Goal: Transaction & Acquisition: Download file/media

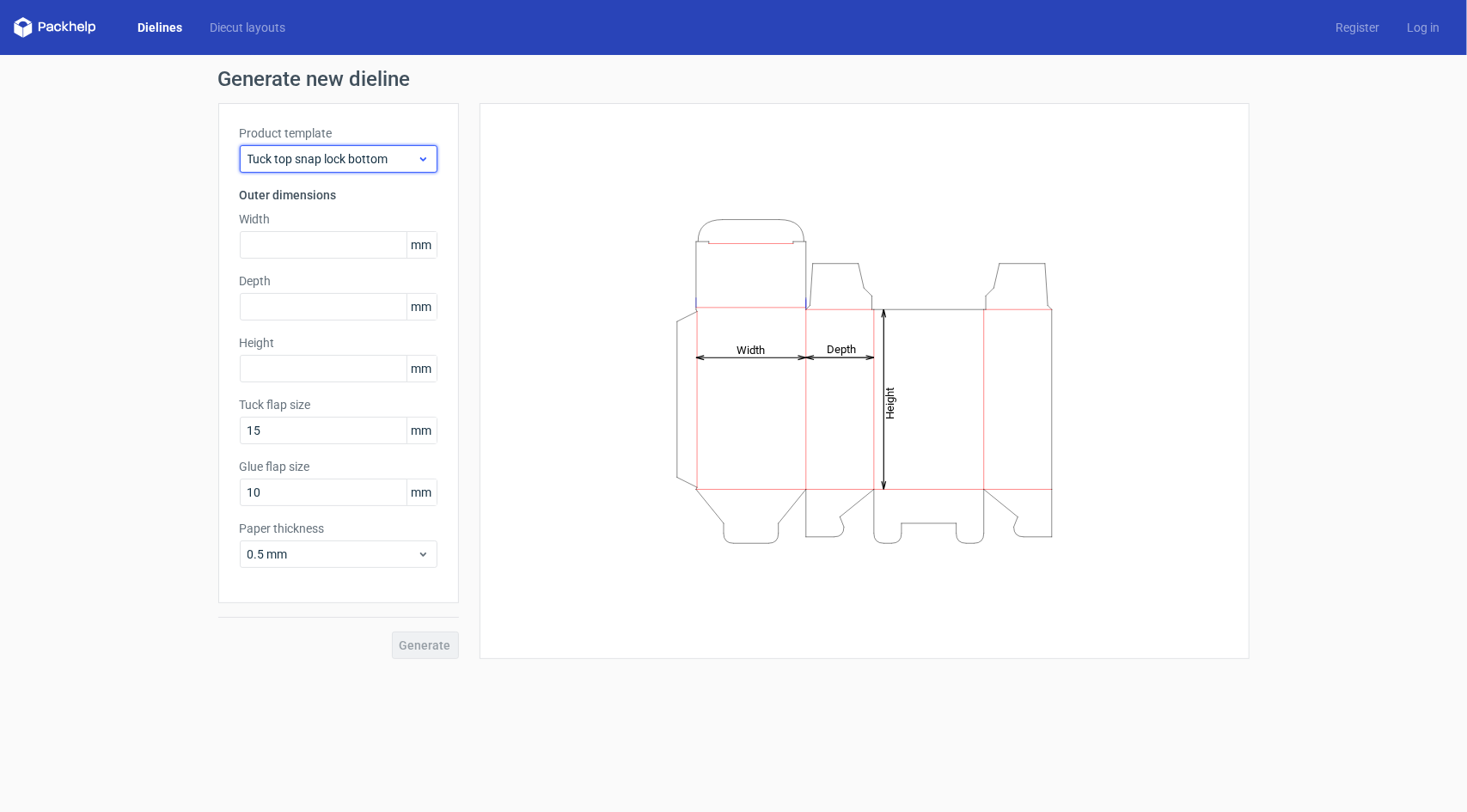
click at [401, 159] on span "Tuck top snap lock bottom" at bounding box center [332, 159] width 169 height 17
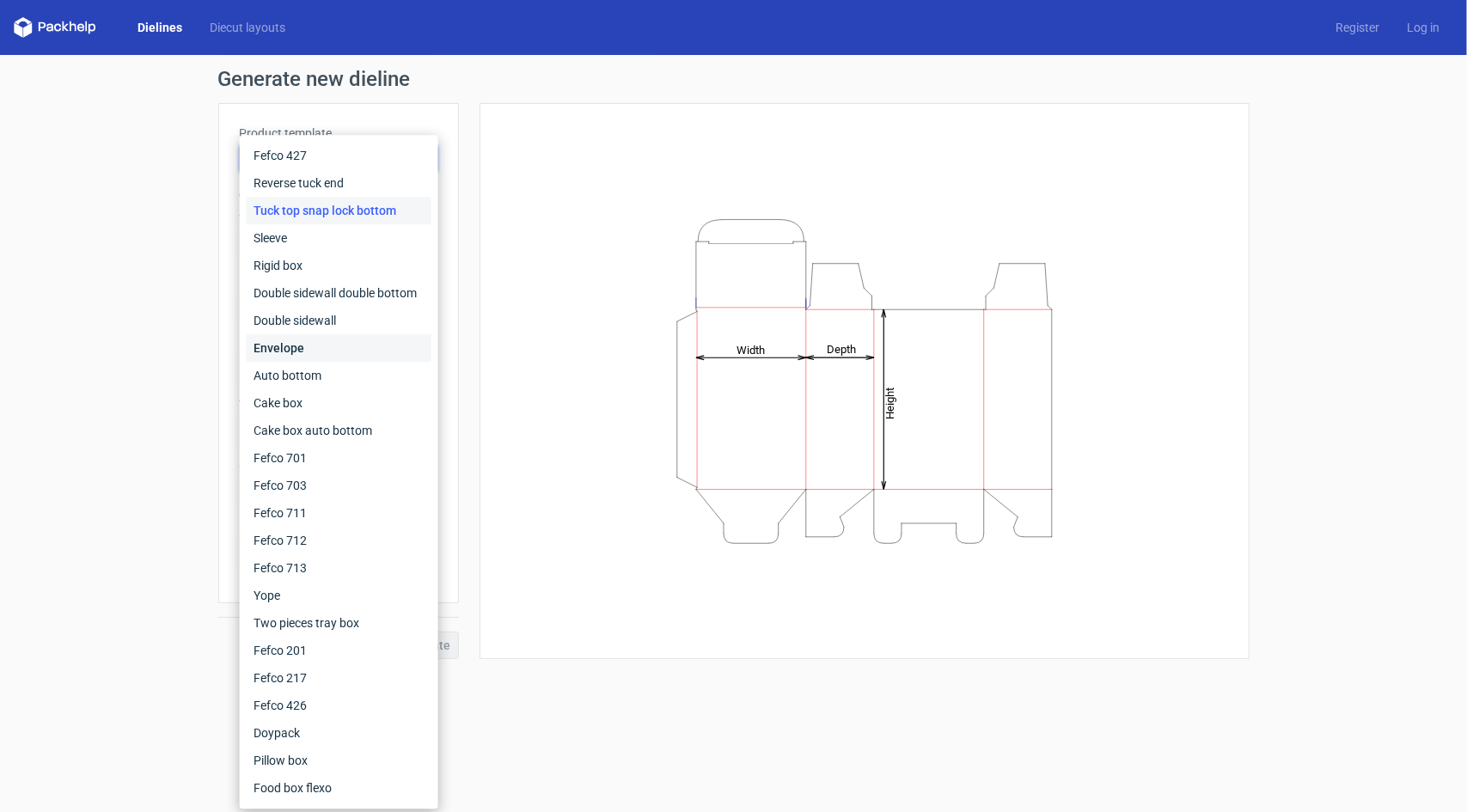
click at [297, 346] on div "Envelope" at bounding box center [339, 348] width 184 height 28
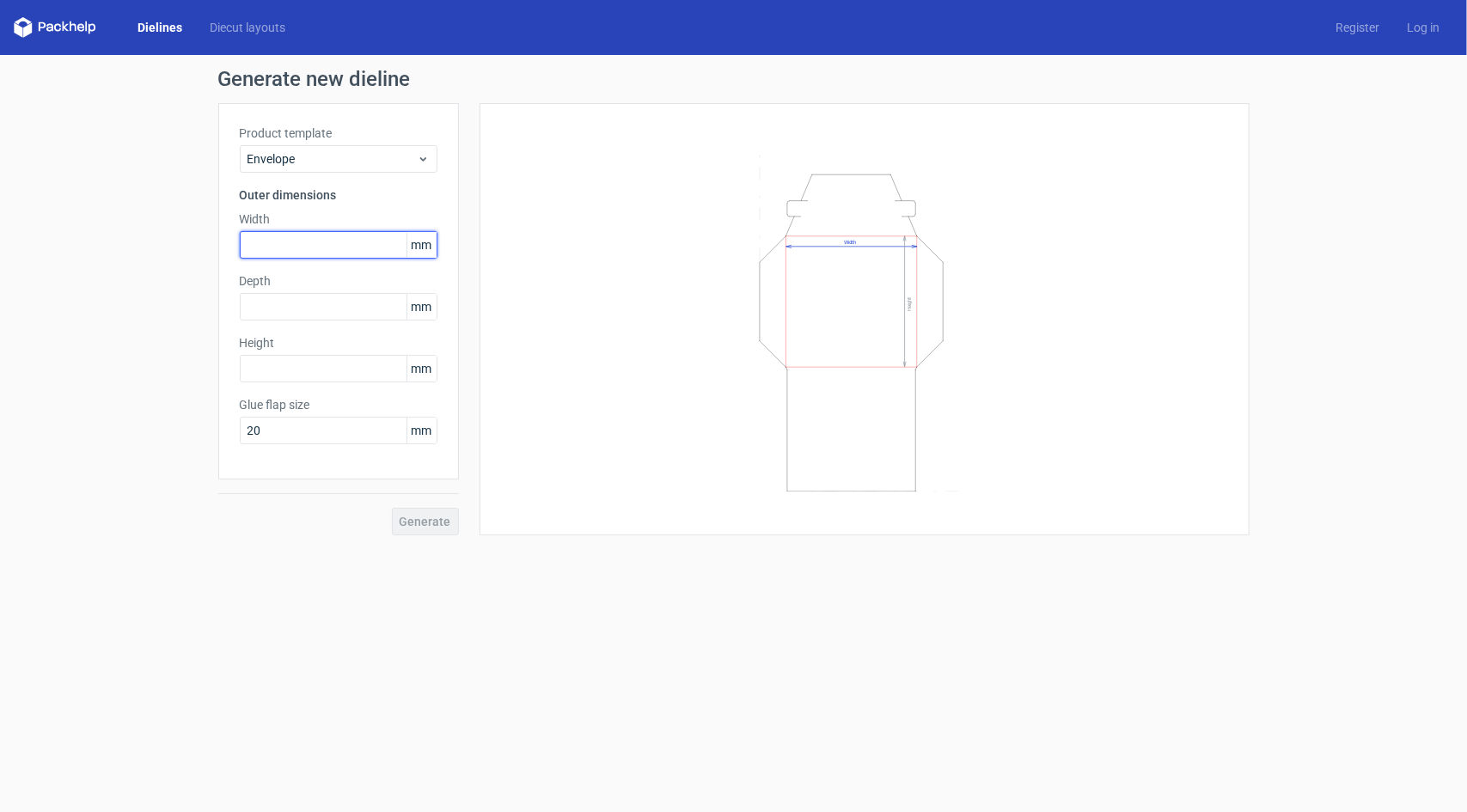
click at [327, 239] on input "text" at bounding box center [338, 244] width 198 height 28
type input "280"
click at [325, 308] on input "text" at bounding box center [338, 306] width 198 height 28
click at [320, 364] on input "text" at bounding box center [338, 368] width 198 height 28
type input "170"
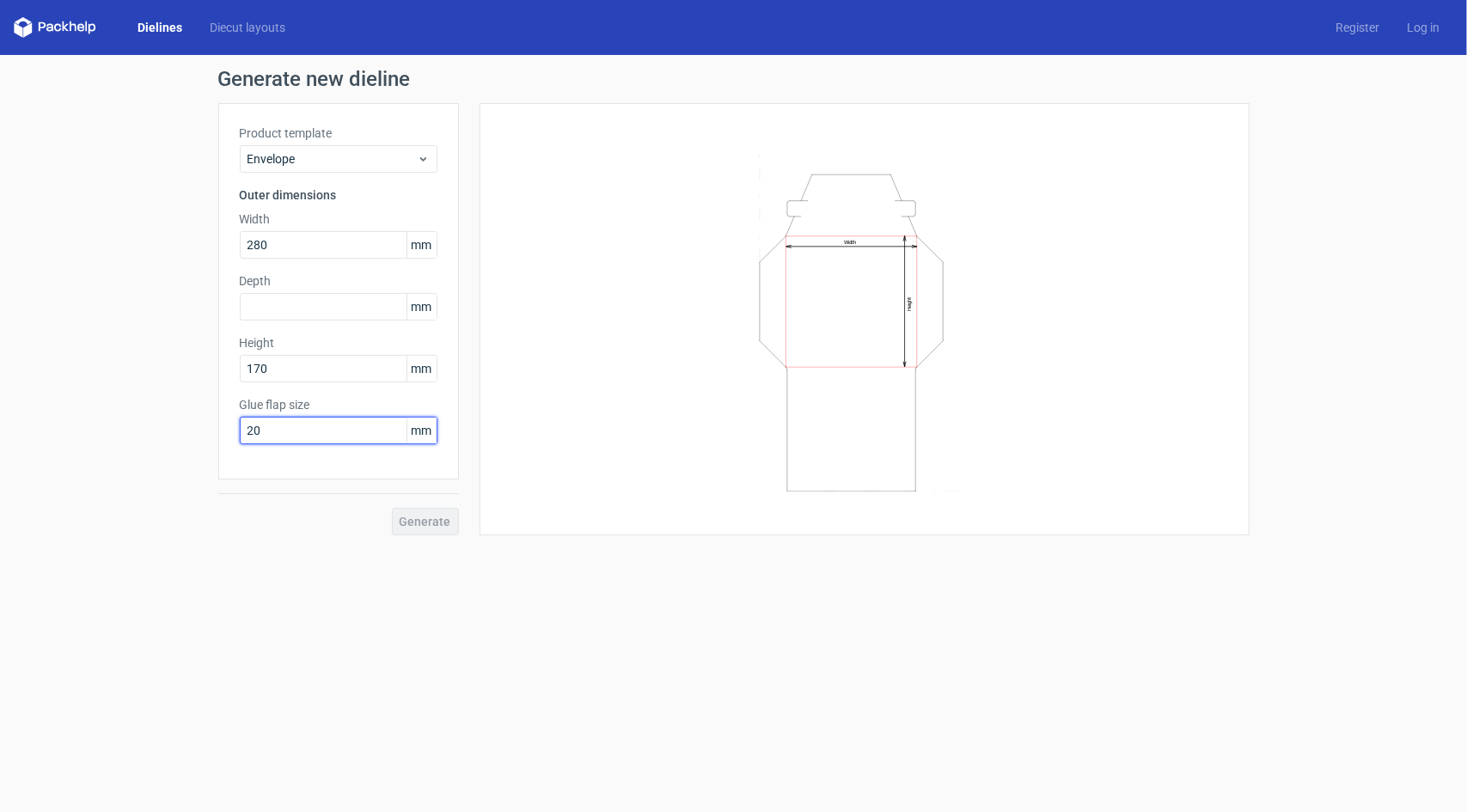
click at [305, 441] on input "20" at bounding box center [338, 430] width 198 height 28
type input "2"
click at [254, 28] on link "Diecut layouts" at bounding box center [247, 28] width 104 height 17
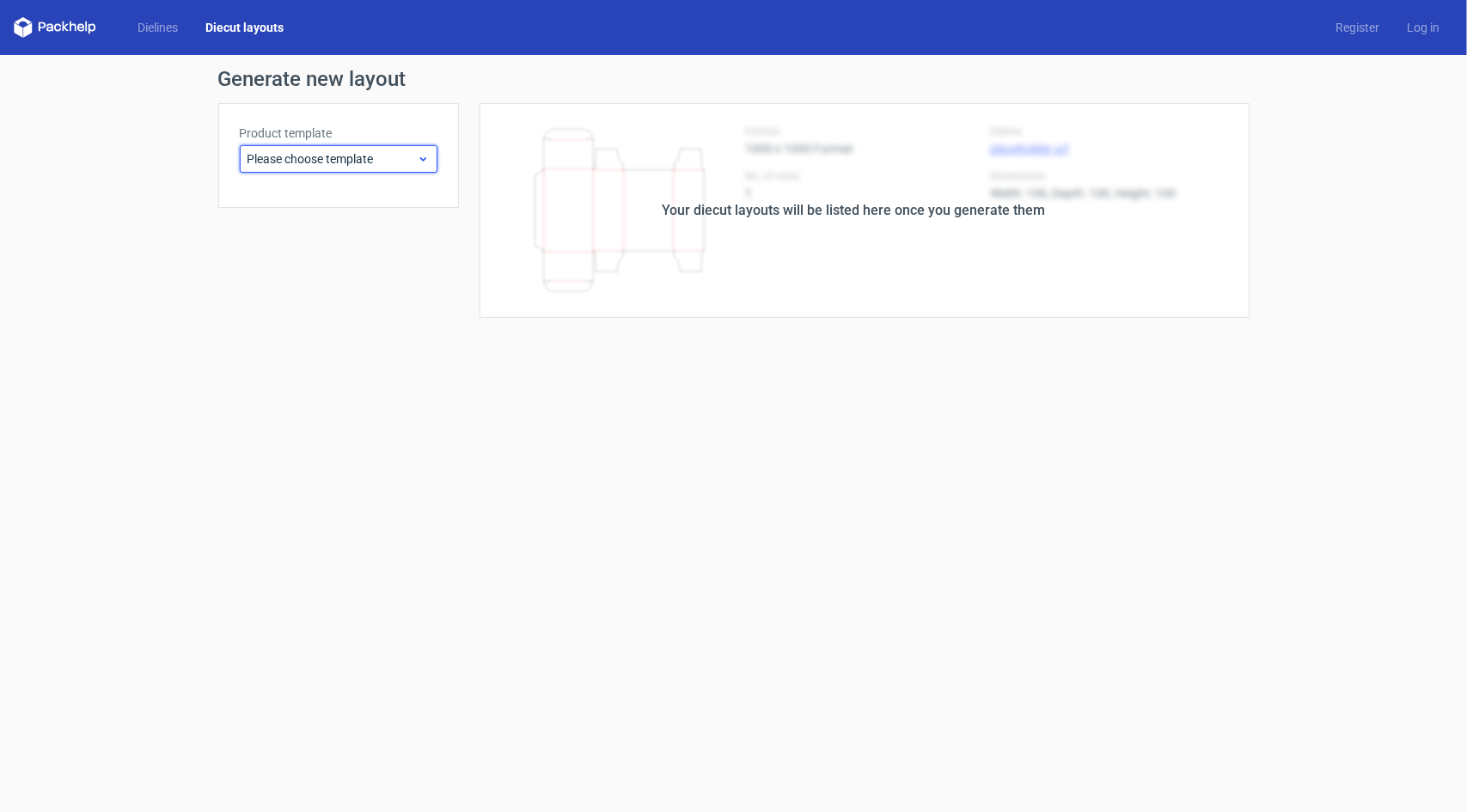
click at [282, 161] on span "Please choose template" at bounding box center [332, 159] width 169 height 17
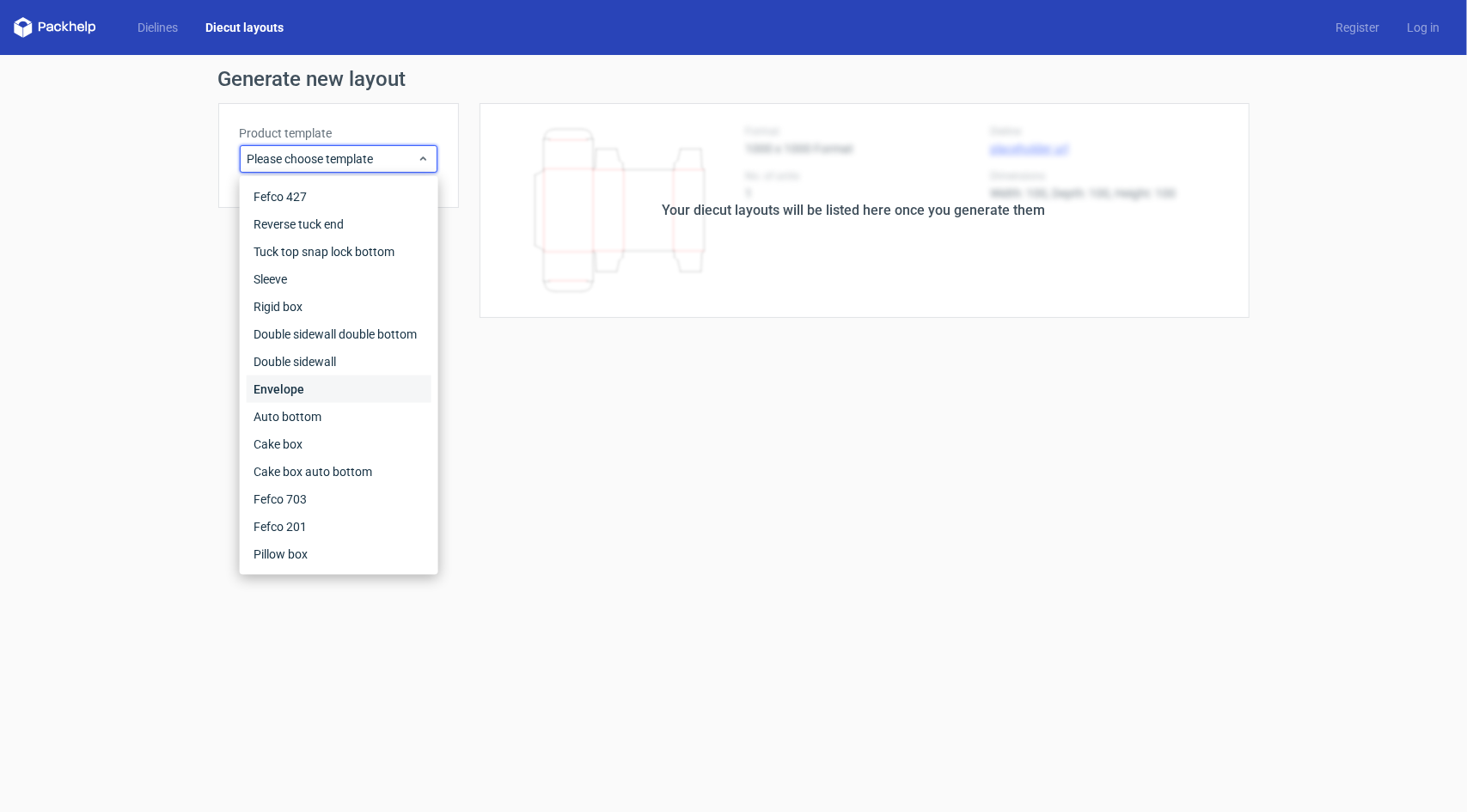
click at [290, 384] on div "Envelope" at bounding box center [339, 388] width 184 height 28
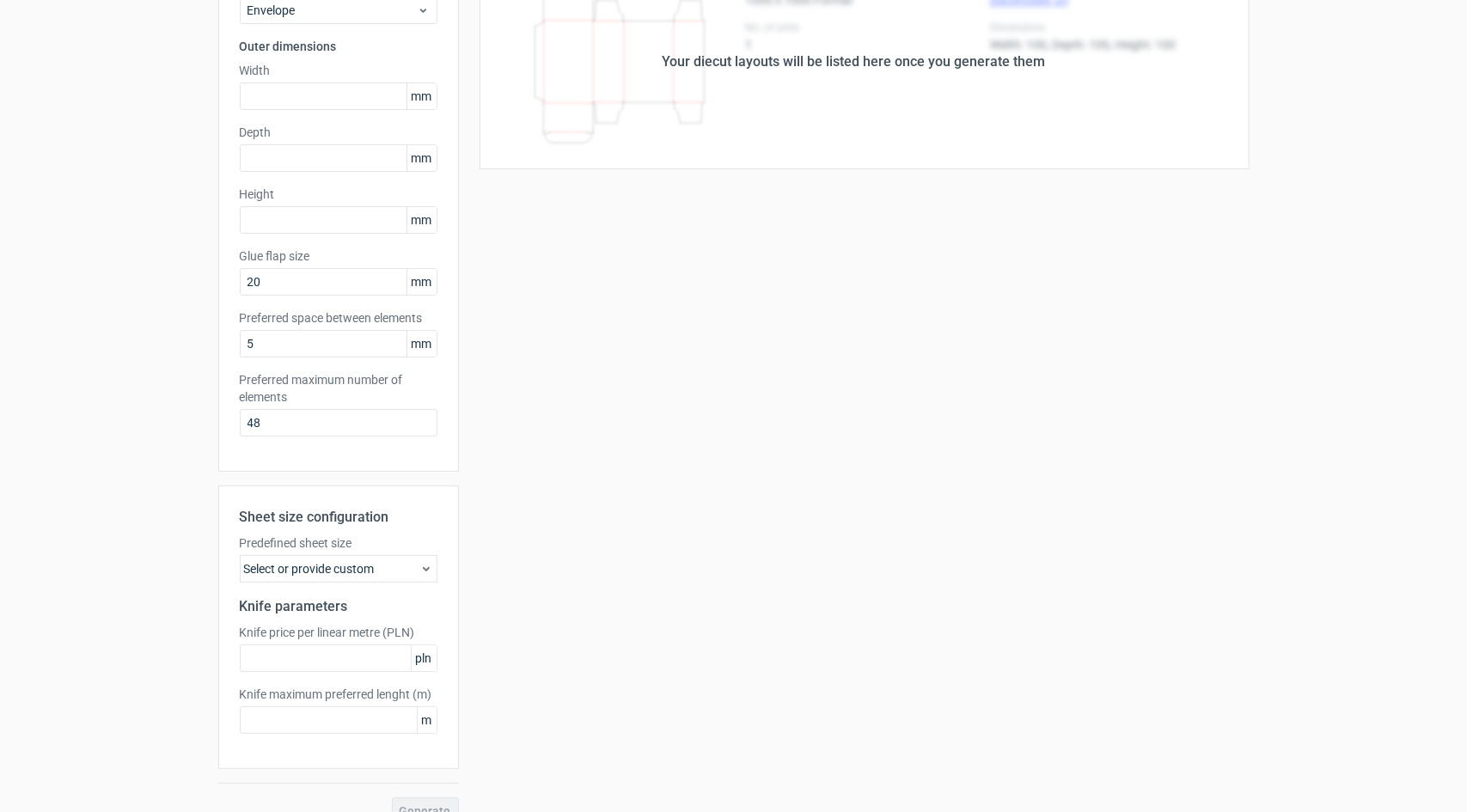
scroll to position [174, 0]
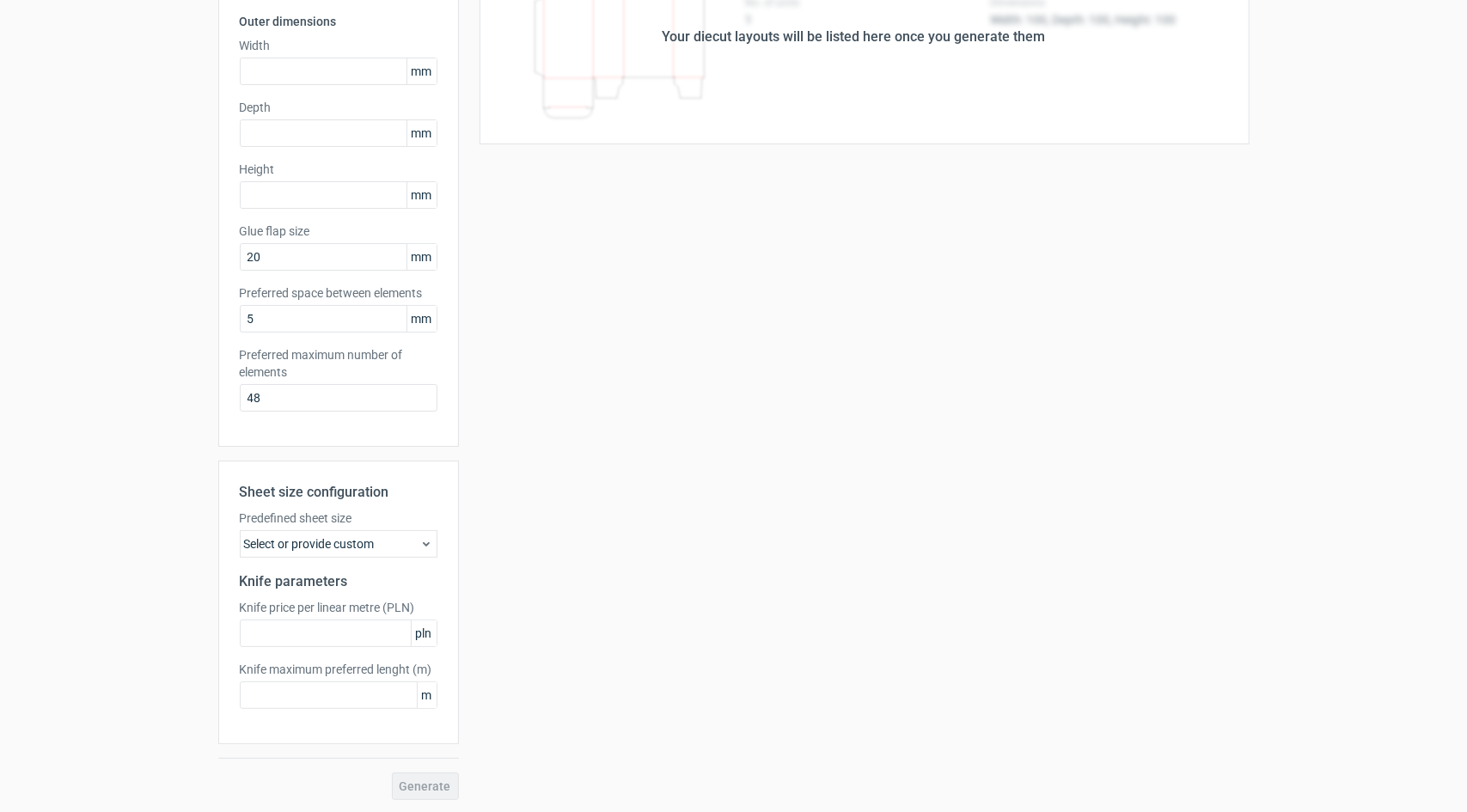
click at [388, 552] on div "Select or provide custom" at bounding box center [338, 543] width 198 height 28
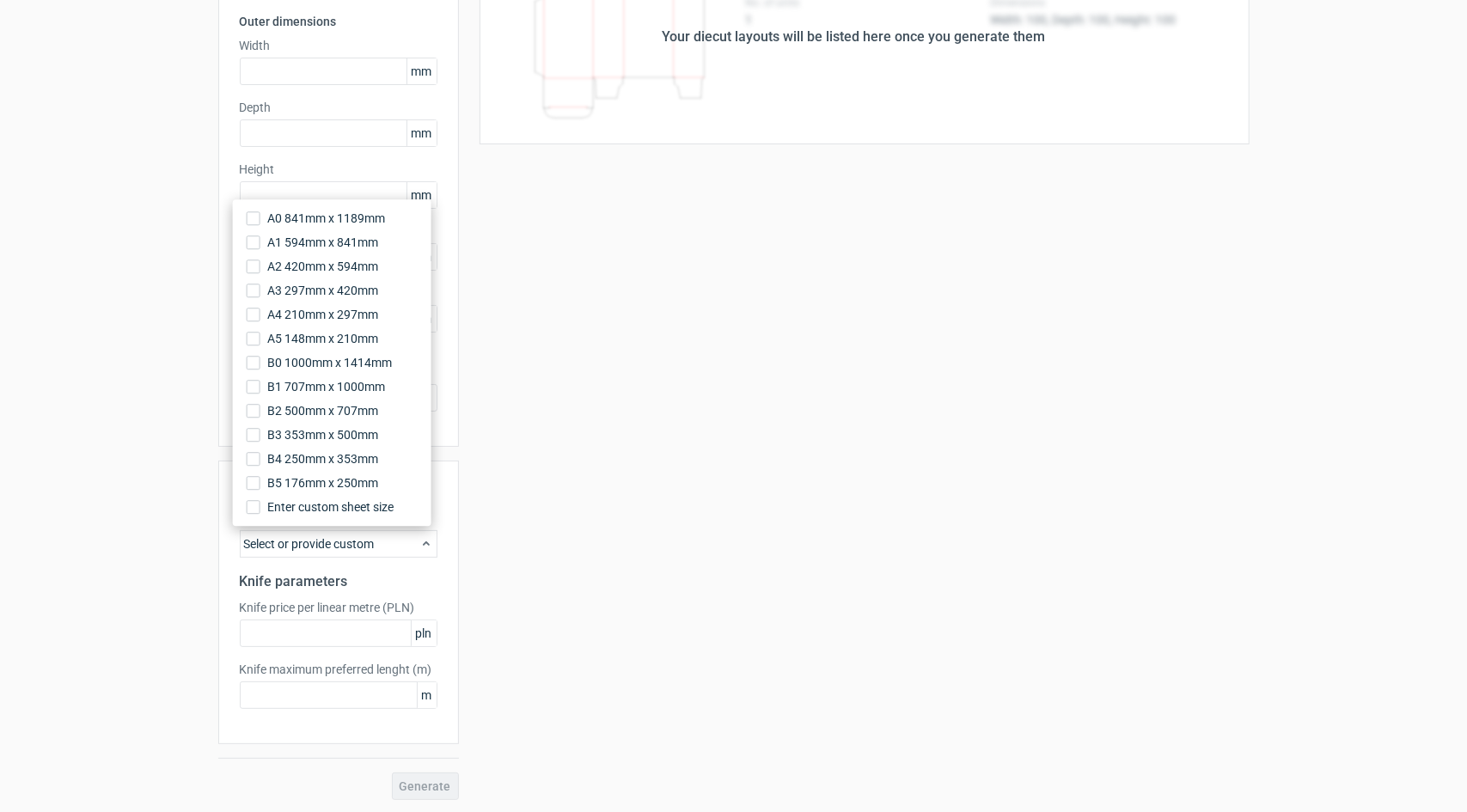
click at [517, 448] on div "Your diecut layouts will be listed here once you generate them Height Depth Wid…" at bounding box center [854, 365] width 791 height 870
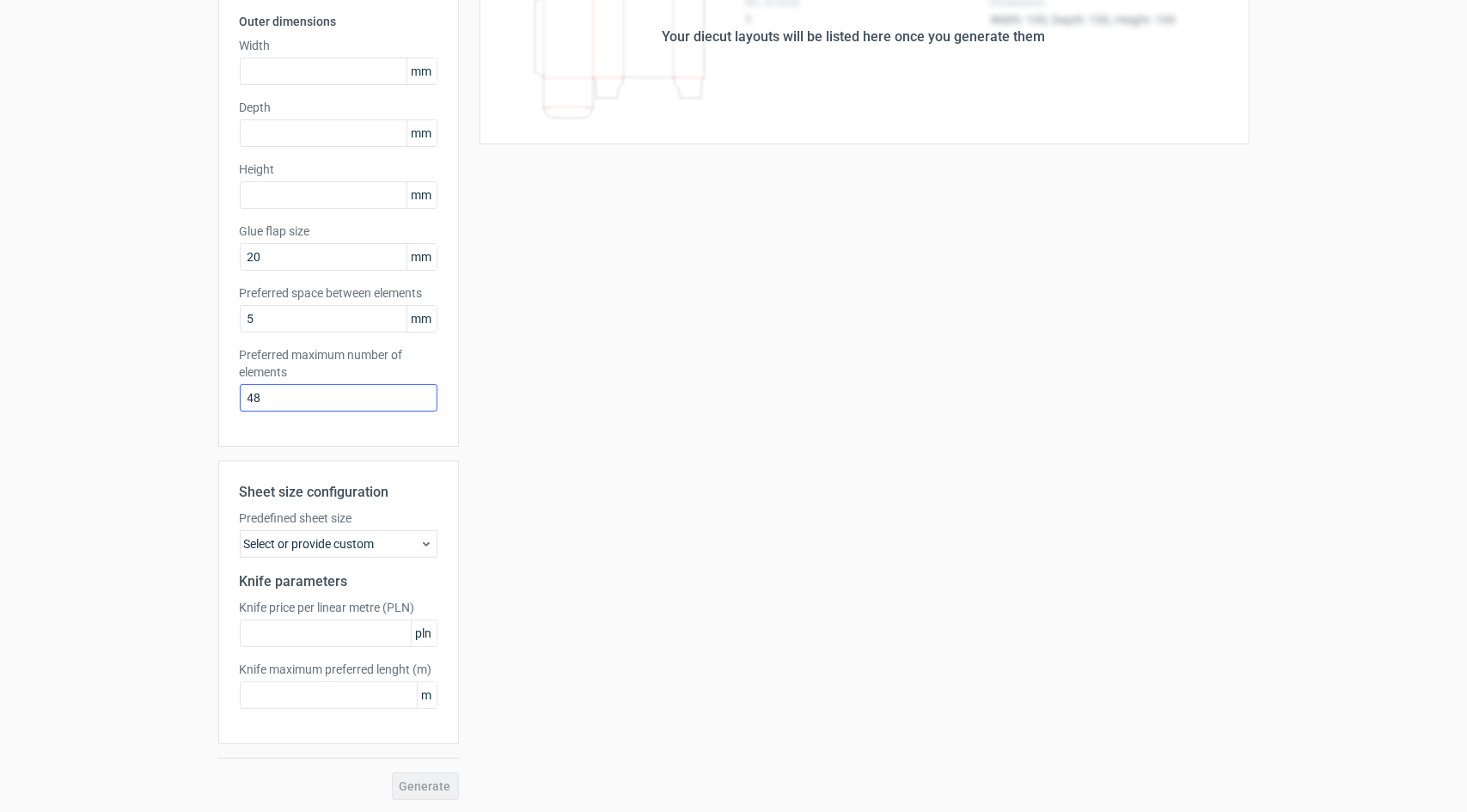
scroll to position [0, 0]
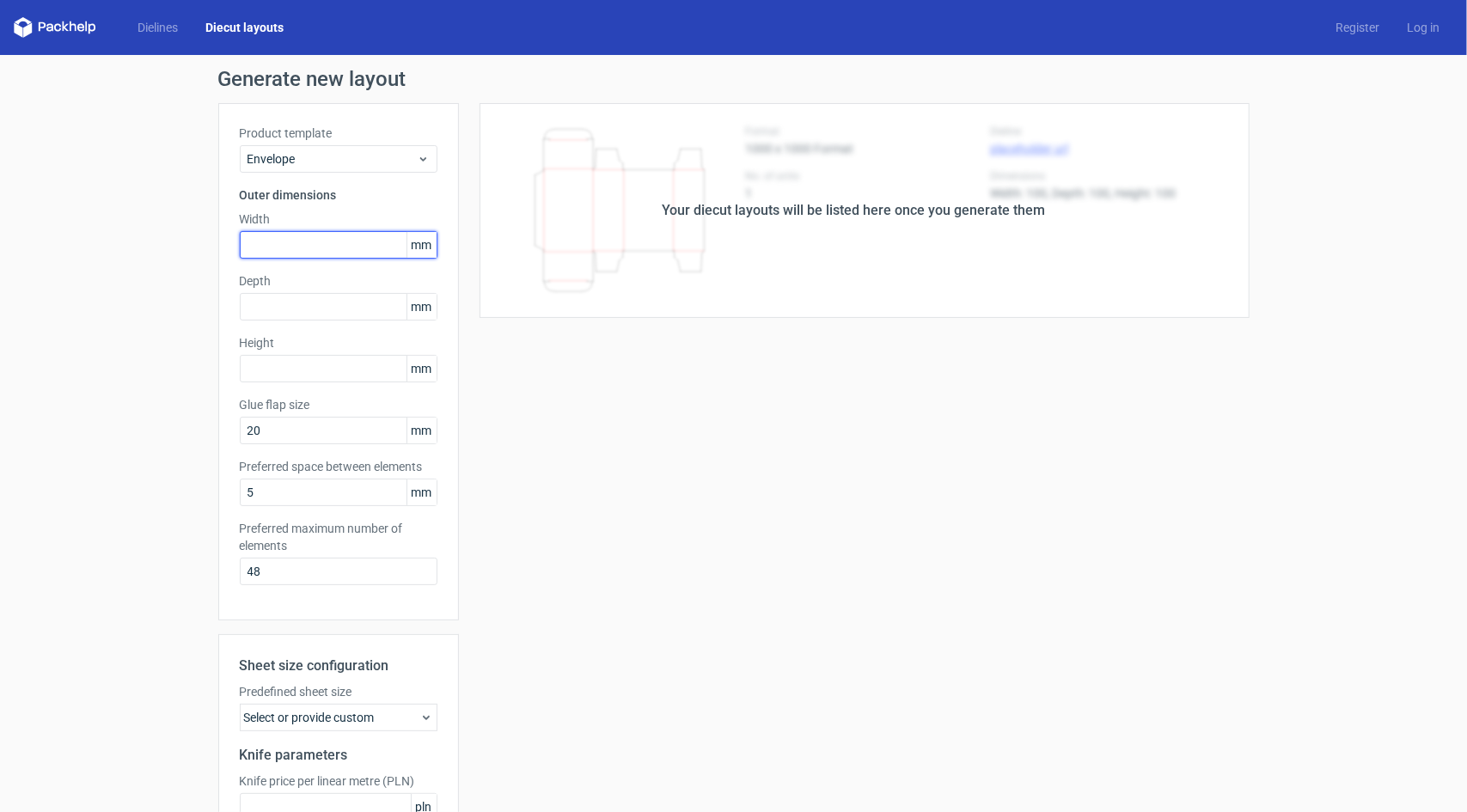
click at [292, 247] on input "text" at bounding box center [338, 244] width 198 height 28
type input "280"
click at [284, 362] on input "text" at bounding box center [338, 368] width 198 height 28
type input "170"
click at [265, 489] on input "5" at bounding box center [338, 492] width 198 height 28
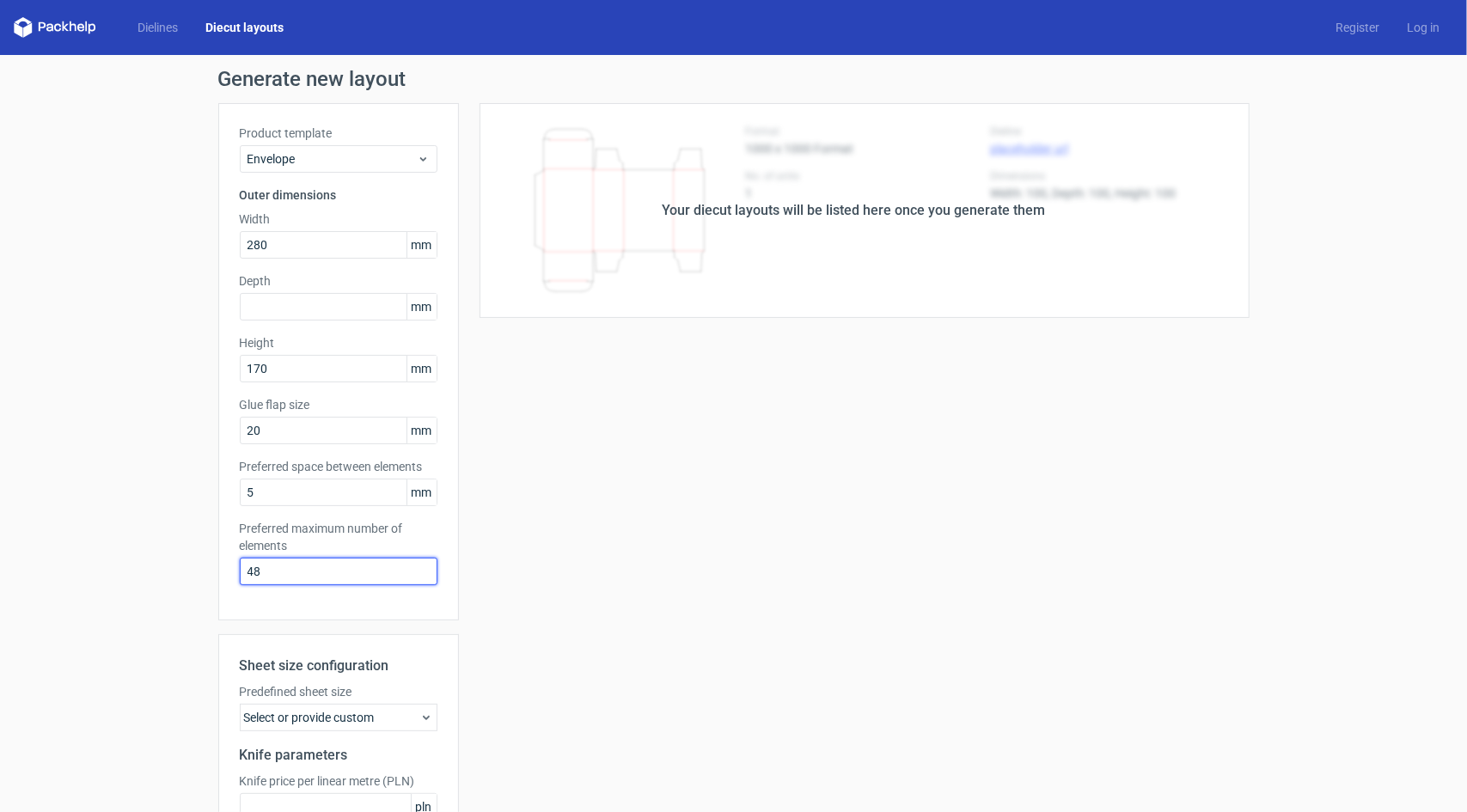
click at [274, 576] on input "48" at bounding box center [338, 571] width 198 height 28
type input "4"
click at [148, 15] on div "Dielines Diecut layouts Register Log in" at bounding box center [734, 28] width 1467 height 55
click at [155, 28] on link "Dielines" at bounding box center [157, 28] width 67 height 17
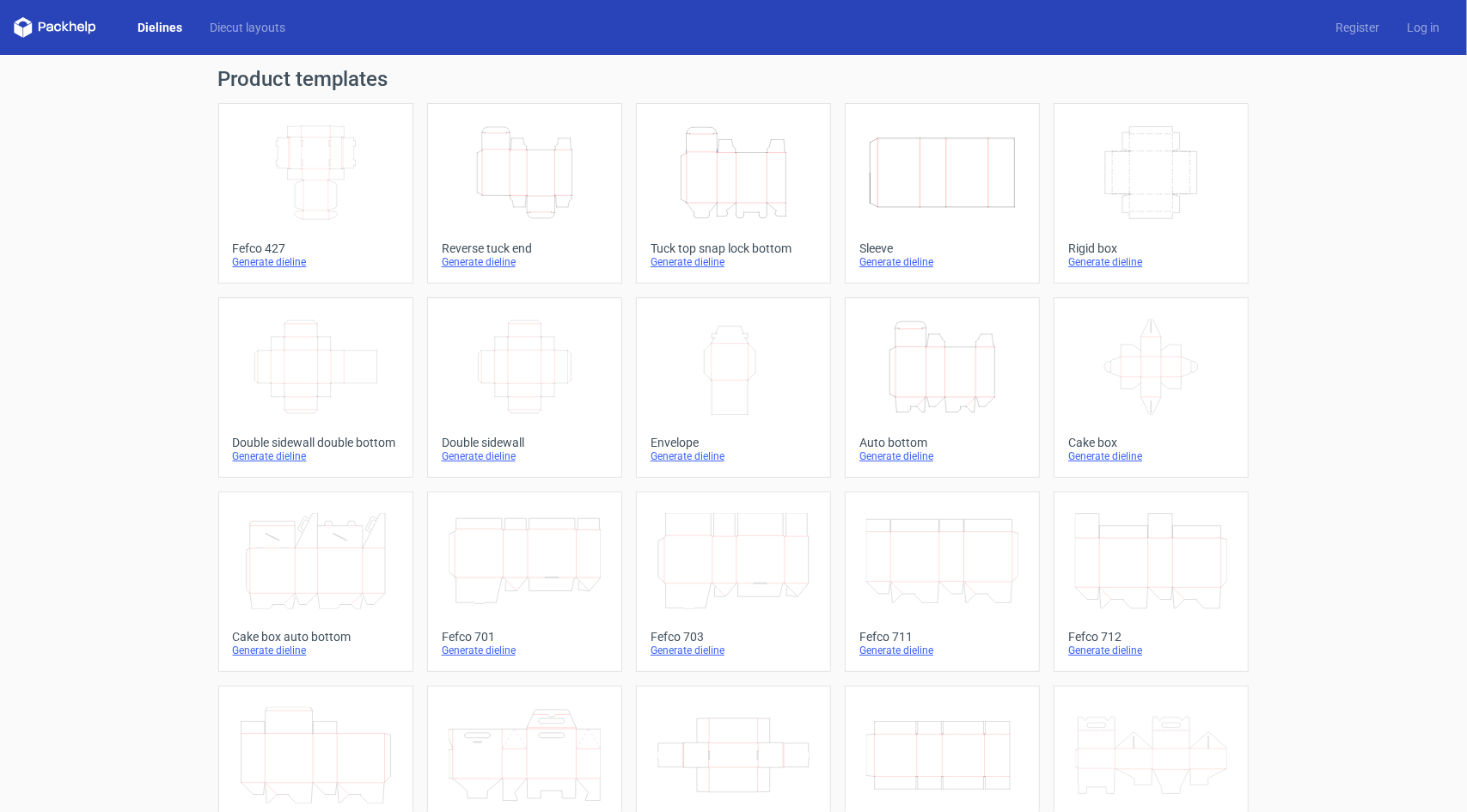
click at [714, 362] on icon "Width Height" at bounding box center [734, 367] width 152 height 96
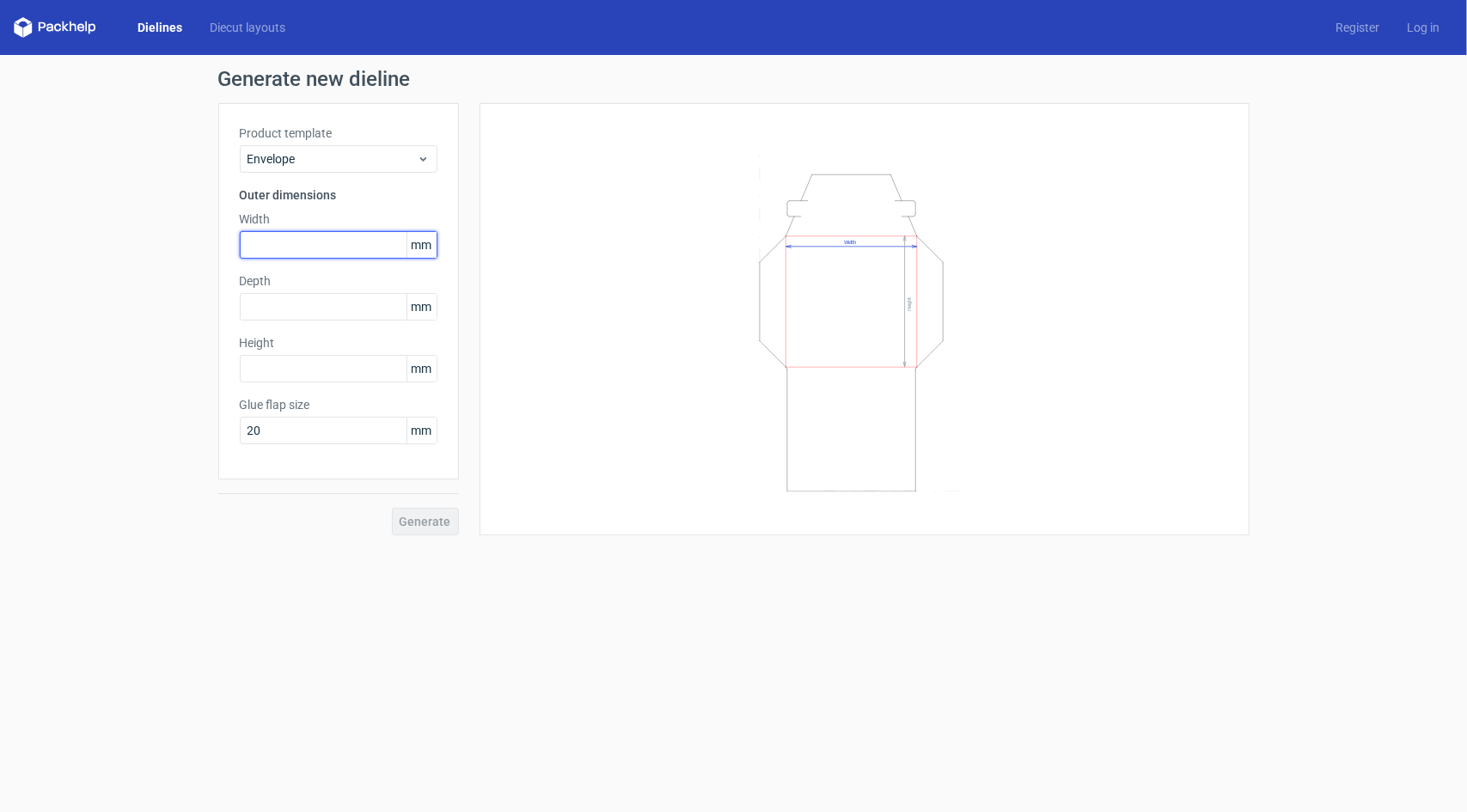
click at [302, 247] on input "text" at bounding box center [338, 244] width 198 height 28
type input "280"
click at [261, 365] on input "text" at bounding box center [338, 368] width 198 height 28
type input "170"
click at [286, 305] on input "text" at bounding box center [338, 306] width 198 height 28
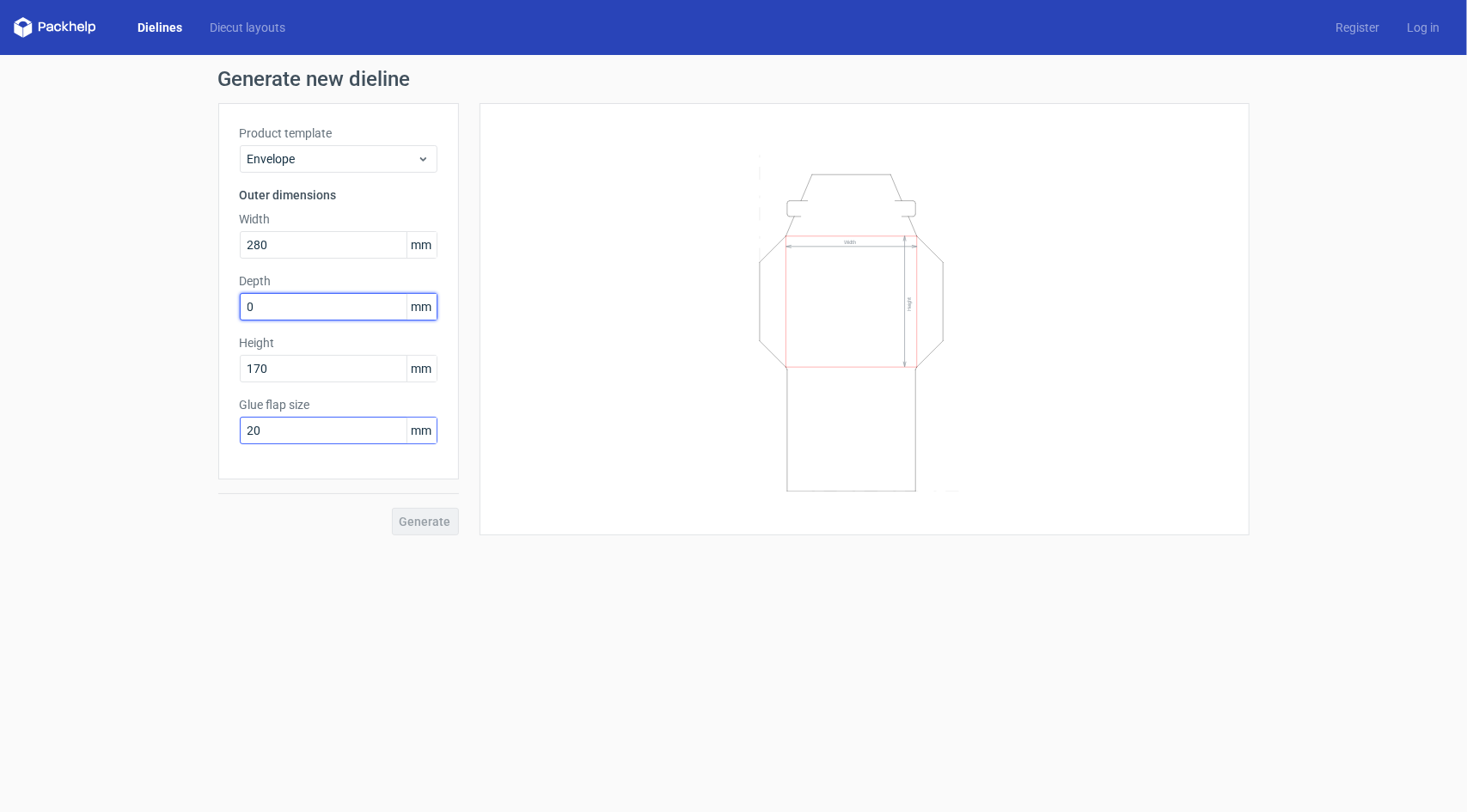
type input "0"
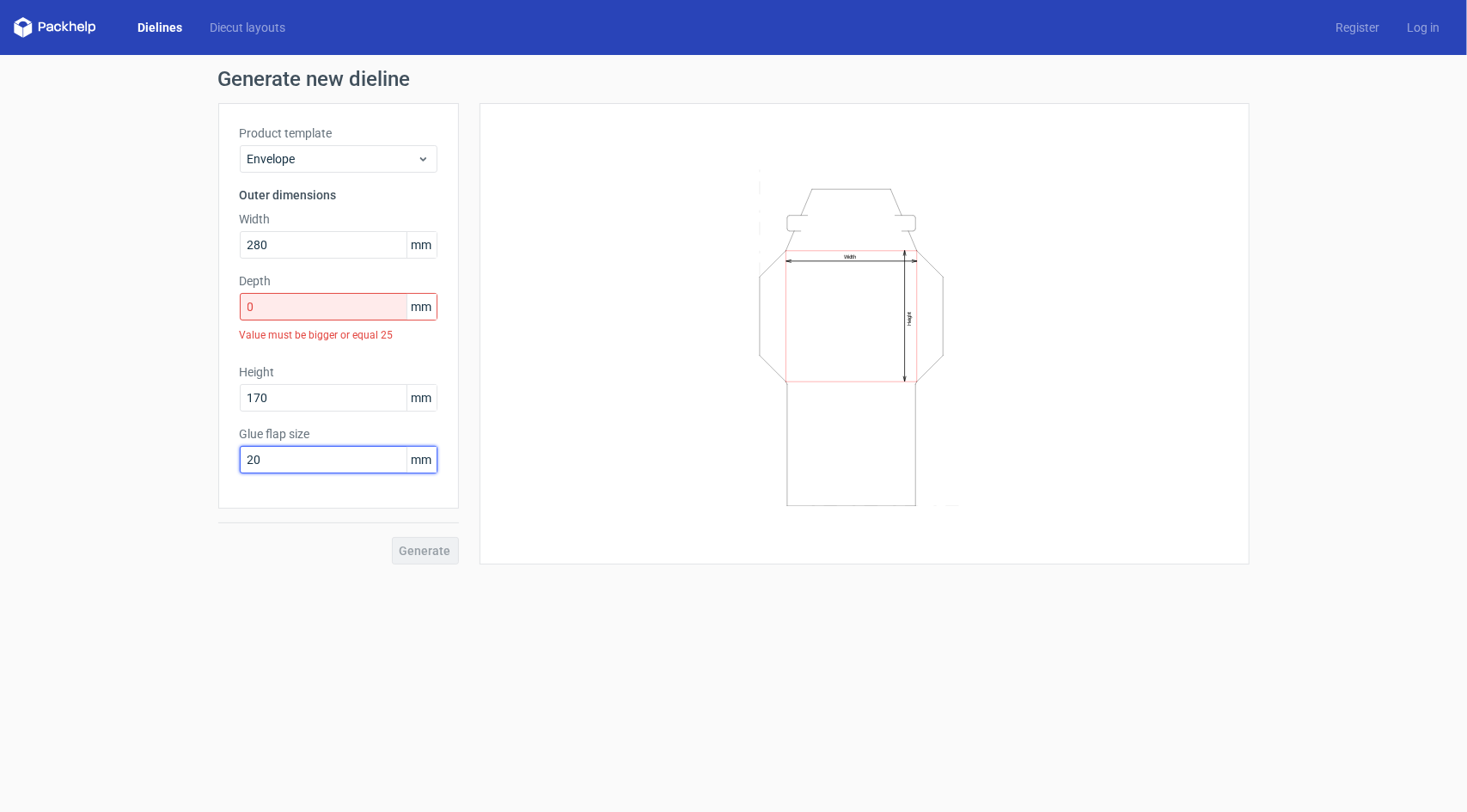
click at [297, 422] on div "Product template Envelope Outer dimensions Width 280 mm Depth 0 mm Value must b…" at bounding box center [338, 306] width 240 height 406
click at [308, 298] on input "0" at bounding box center [338, 306] width 198 height 28
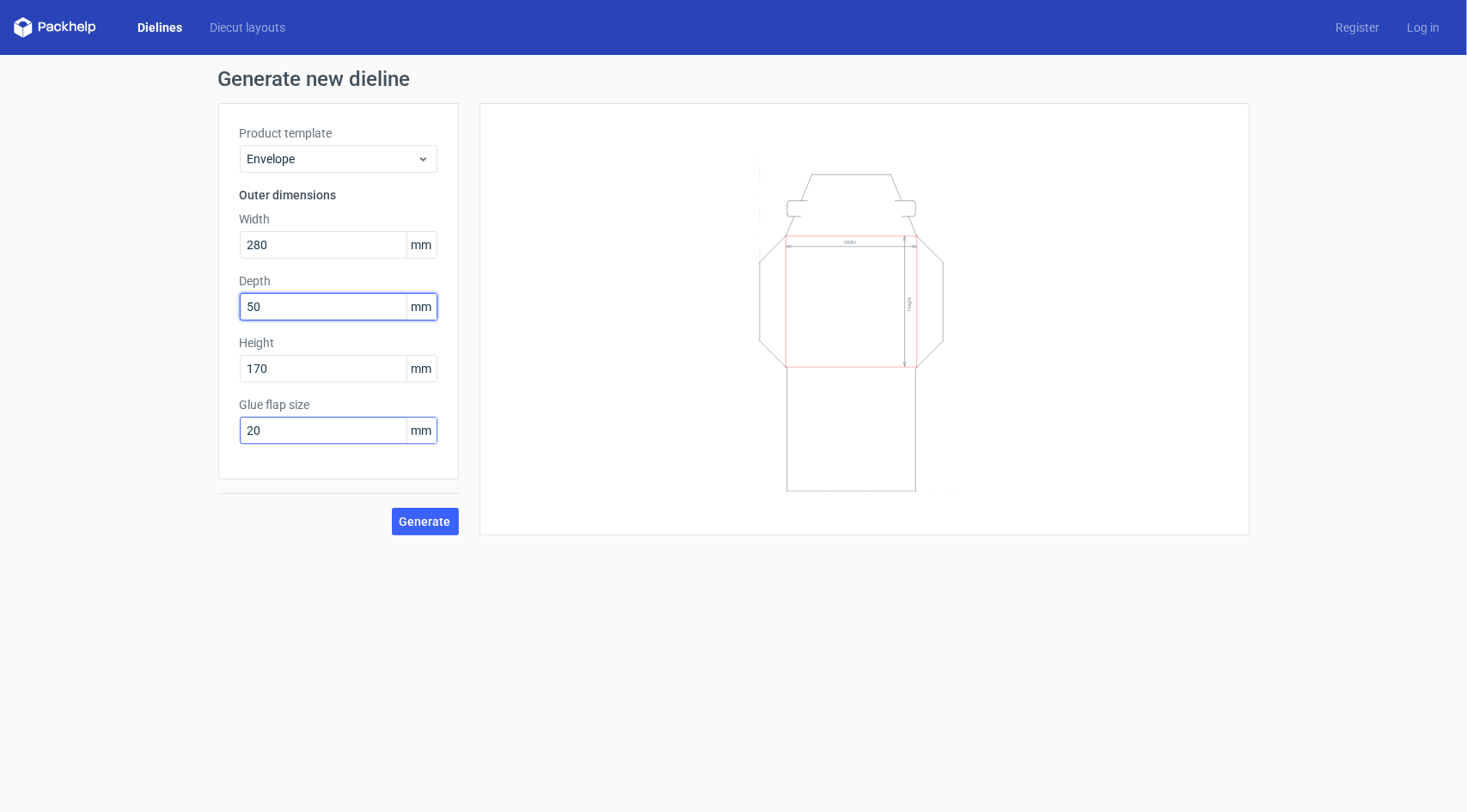
type input "50"
click at [272, 423] on input "20" at bounding box center [338, 430] width 198 height 28
type input "2"
click at [445, 519] on span "Generate" at bounding box center [426, 521] width 51 height 12
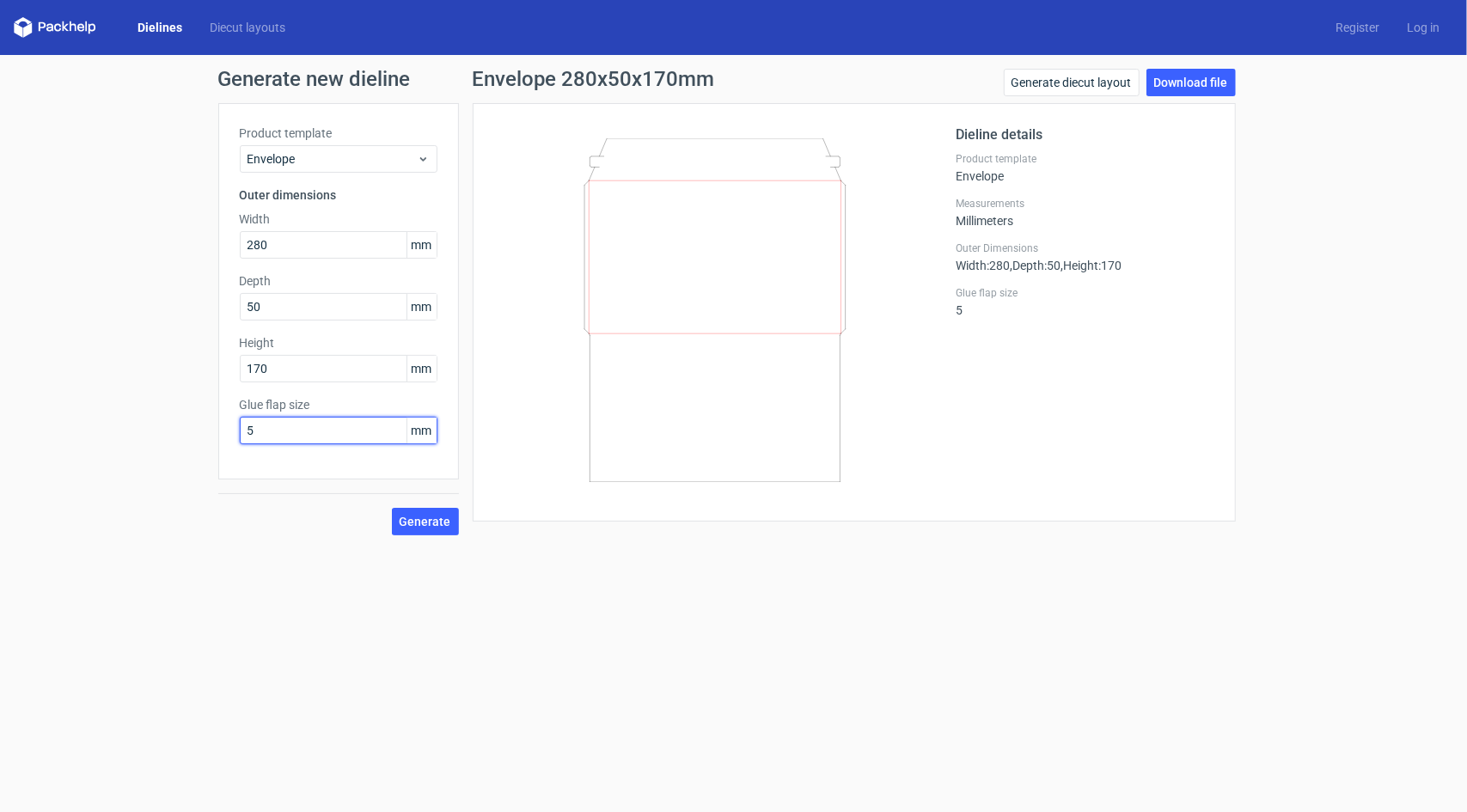
click at [261, 433] on input "5" at bounding box center [338, 430] width 198 height 28
type input "50"
click at [419, 520] on span "Generate" at bounding box center [426, 521] width 51 height 12
click at [272, 300] on input "50" at bounding box center [338, 306] width 198 height 28
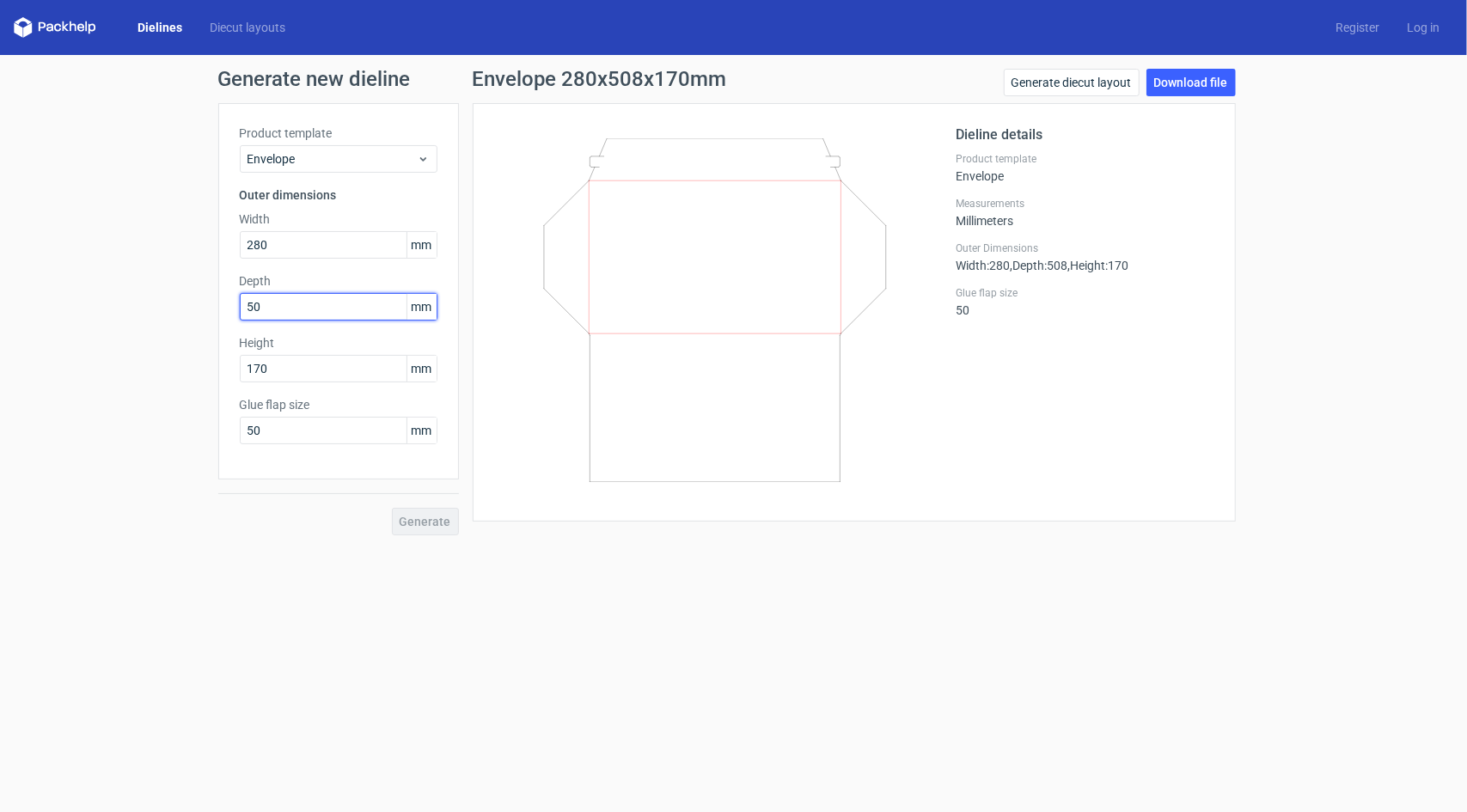
type input "5"
click at [391, 507] on button "Generate" at bounding box center [425, 520] width 67 height 28
click at [410, 517] on span "Generate" at bounding box center [426, 521] width 51 height 12
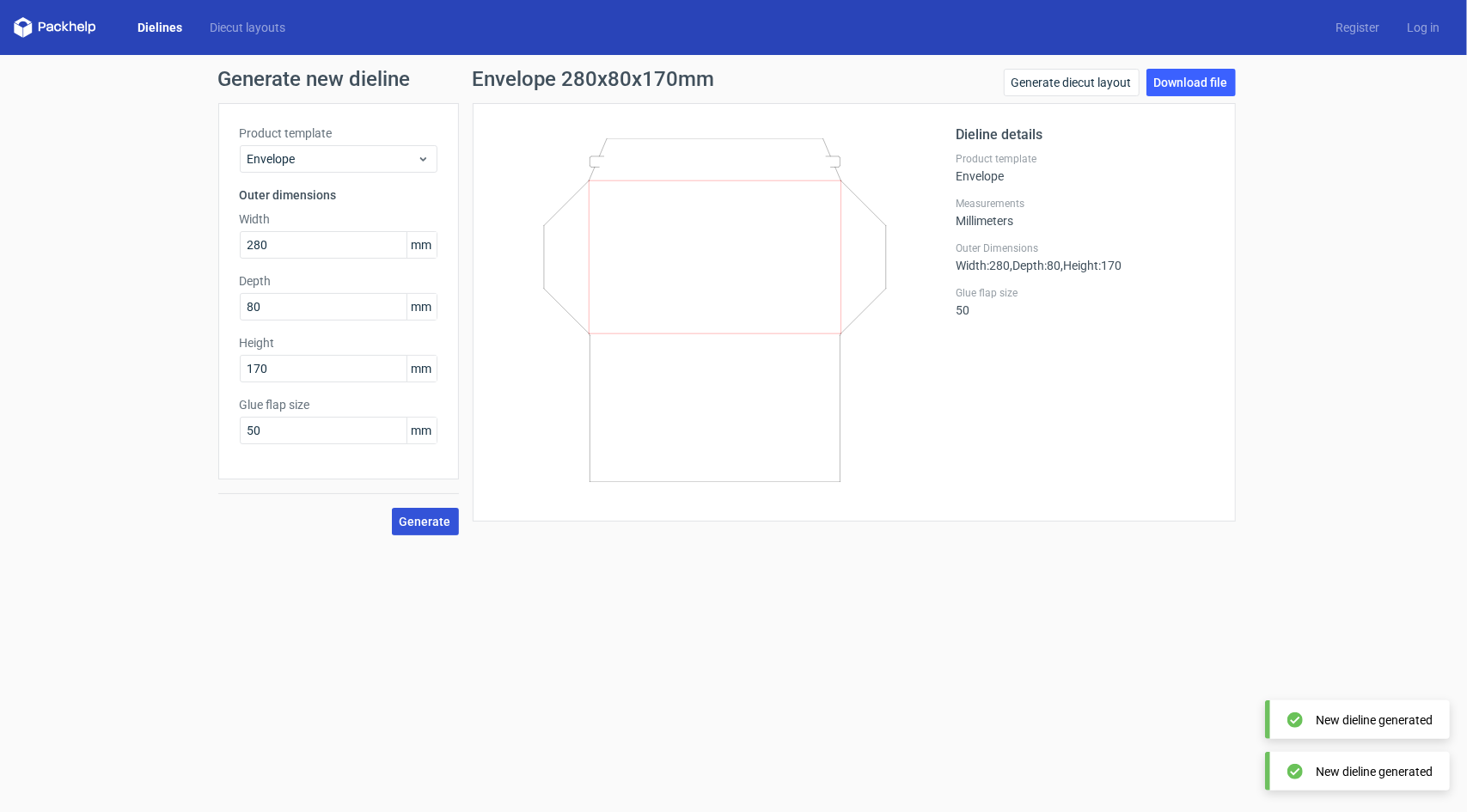
click at [429, 516] on span "Generate" at bounding box center [426, 521] width 51 height 12
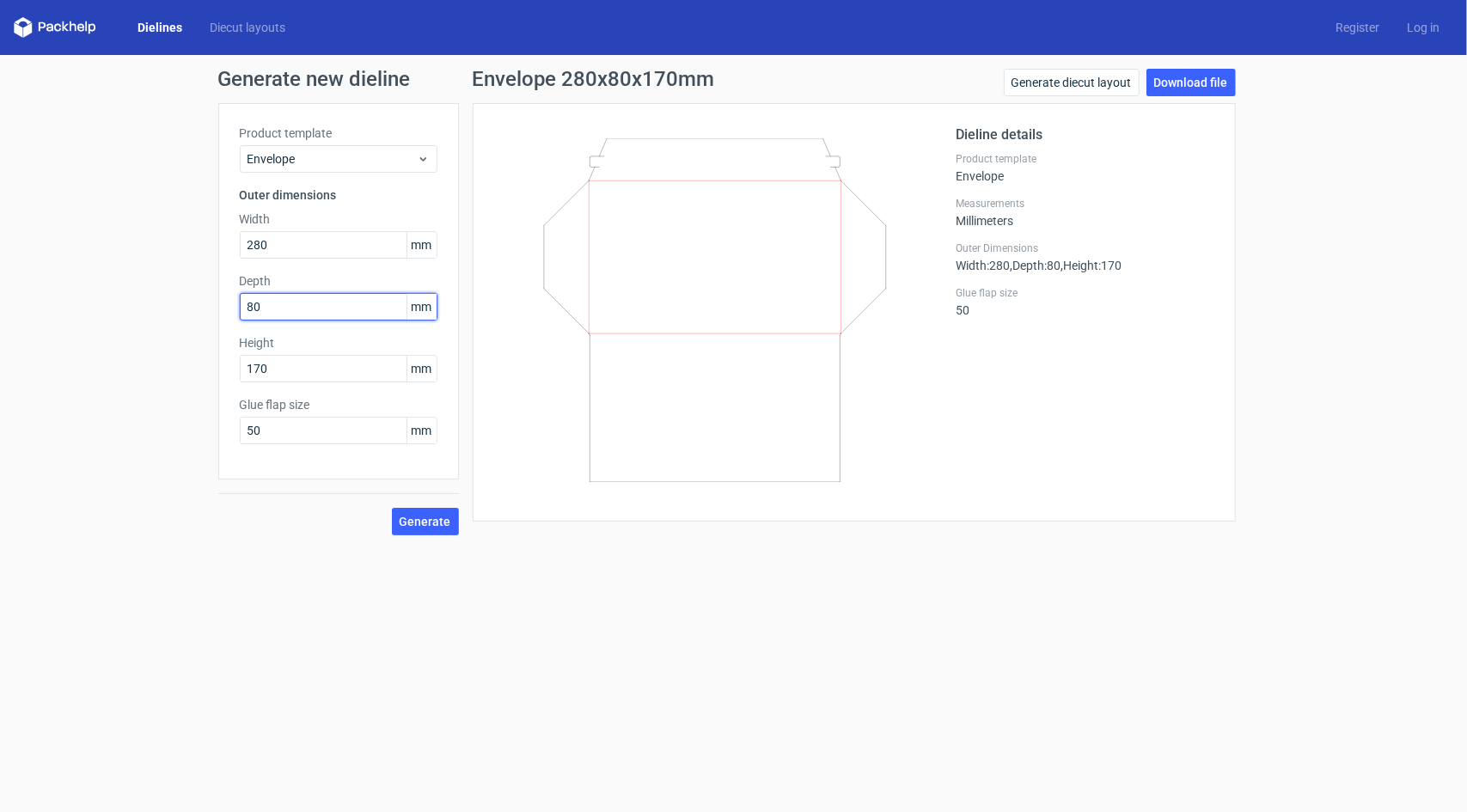
click at [332, 313] on input "80" at bounding box center [338, 306] width 198 height 28
type input "8"
type input "130"
click at [391, 507] on button "Generate" at bounding box center [425, 520] width 67 height 28
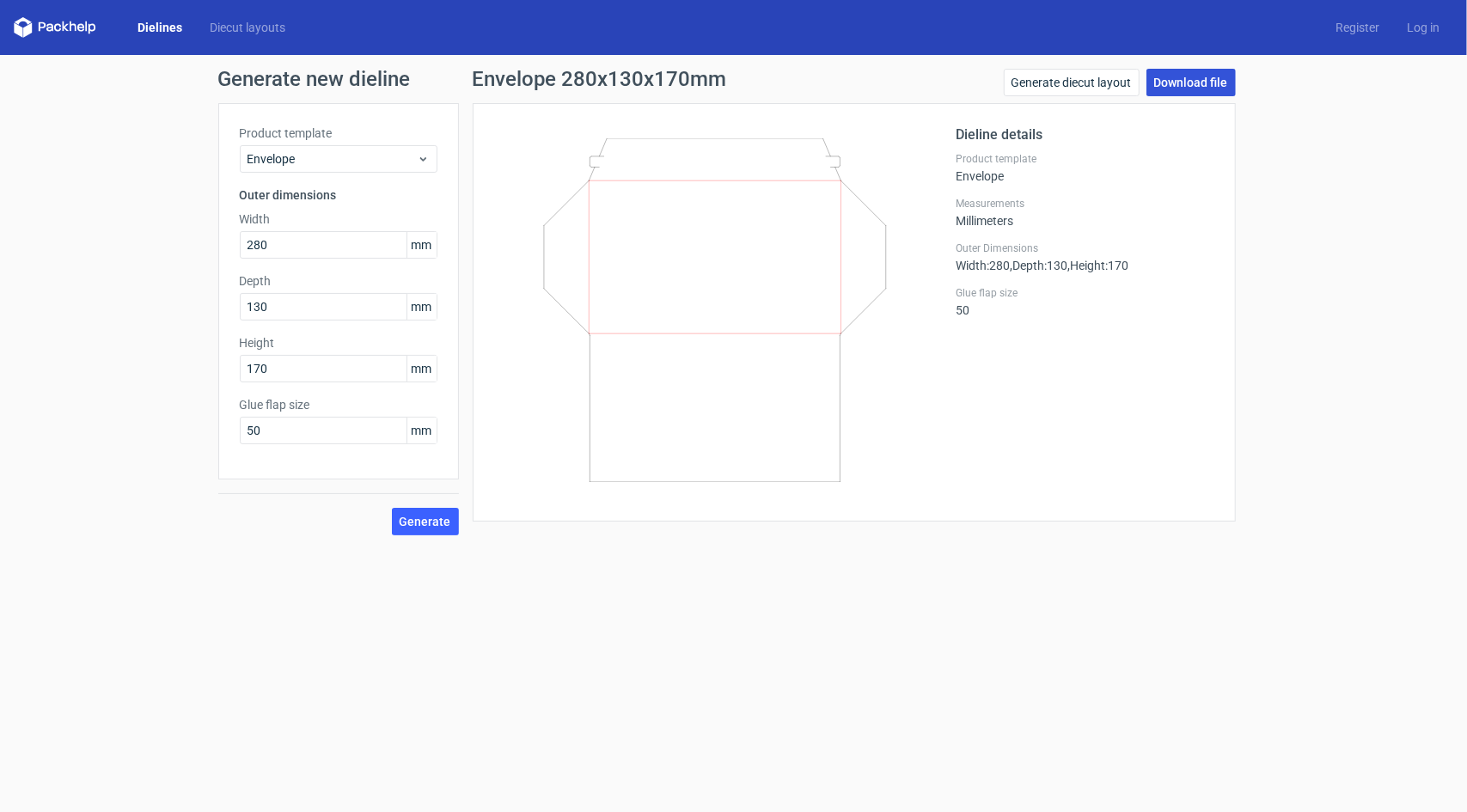
click at [1184, 86] on link "Download file" at bounding box center [1191, 82] width 89 height 28
